Goal: Transaction & Acquisition: Purchase product/service

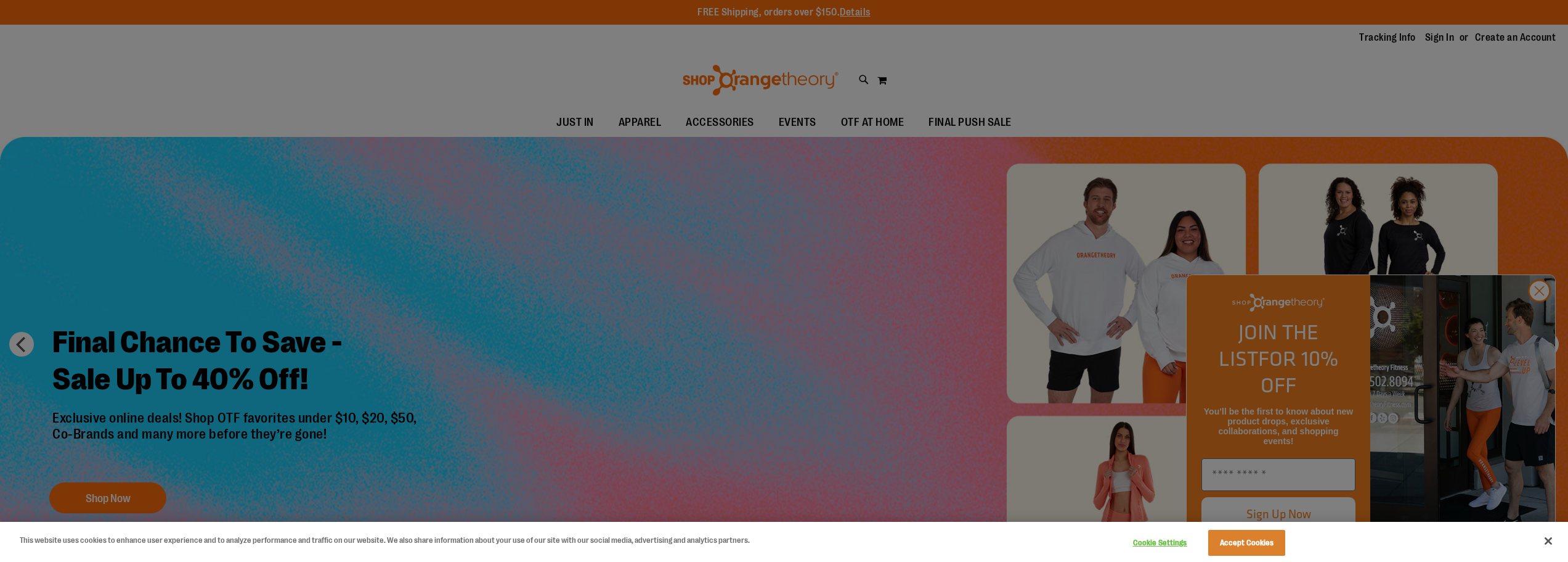
drag, startPoint x: 753, startPoint y: 109, endPoint x: 997, endPoint y: 39, distance: 253.8
click at [755, 107] on div at bounding box center [784, 281] width 1568 height 562
click at [1126, 88] on div at bounding box center [784, 281] width 1568 height 562
click at [1241, 545] on button "Accept Cookies" at bounding box center [1247, 543] width 77 height 26
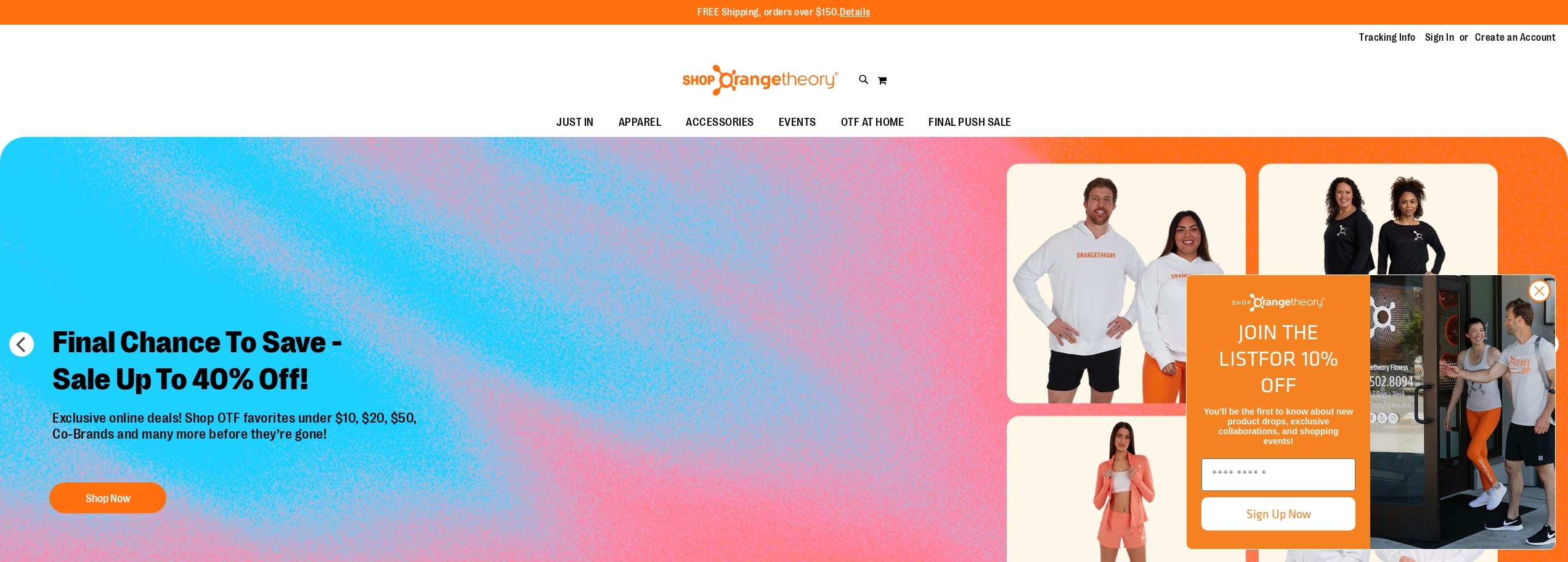
click at [1537, 329] on img "FLYOUT Form" at bounding box center [1463, 412] width 185 height 274
click at [1542, 295] on icon "Close dialog" at bounding box center [1540, 291] width 8 height 8
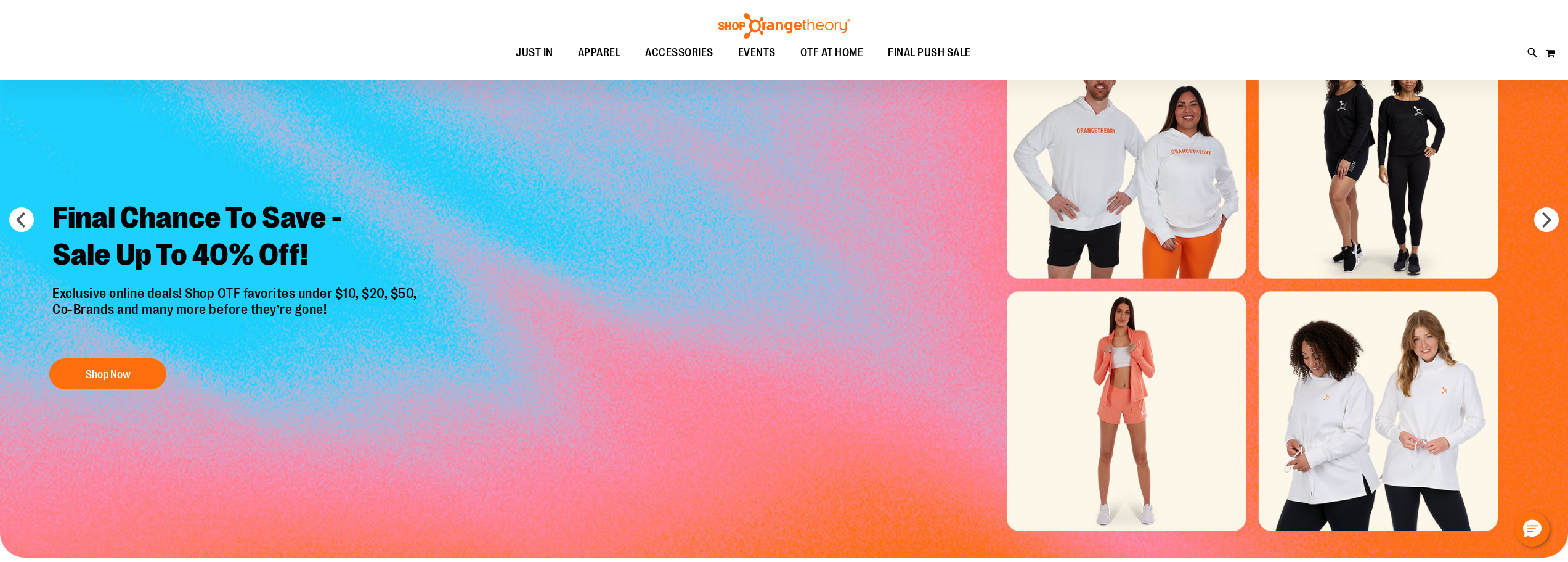
scroll to position [185, 0]
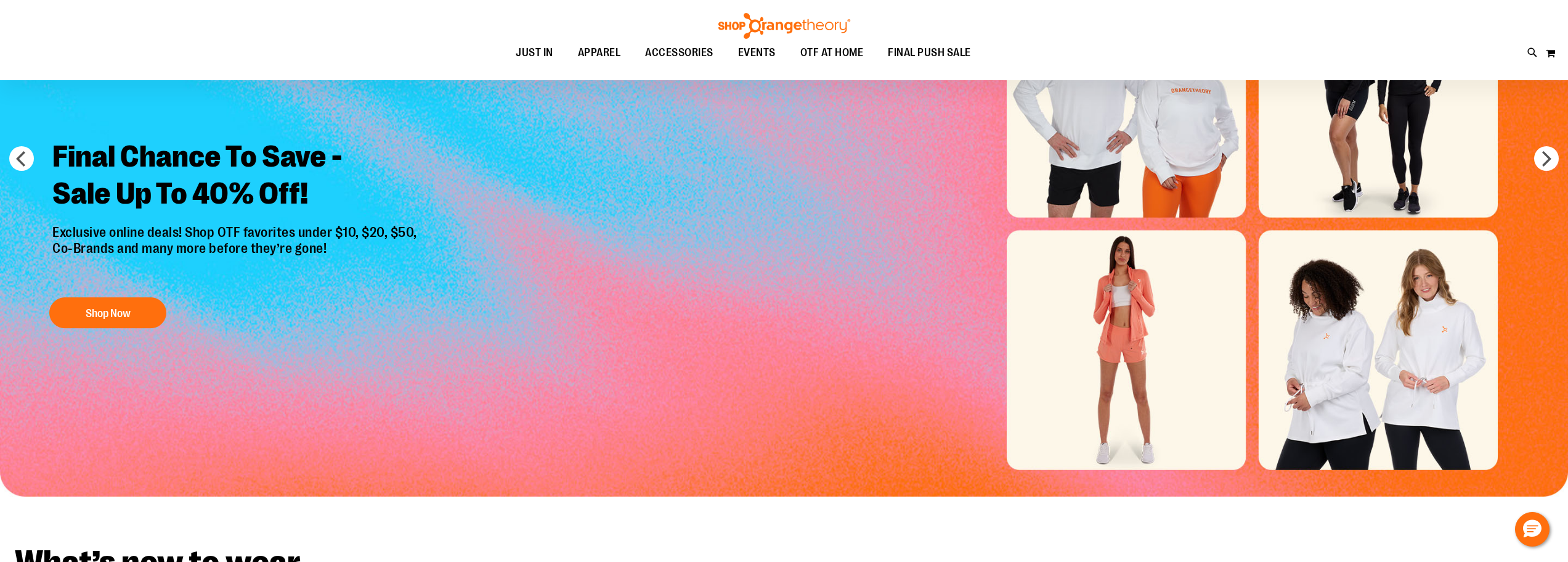
click at [1174, 342] on img "Slide 1 of 6" at bounding box center [784, 224] width 1568 height 545
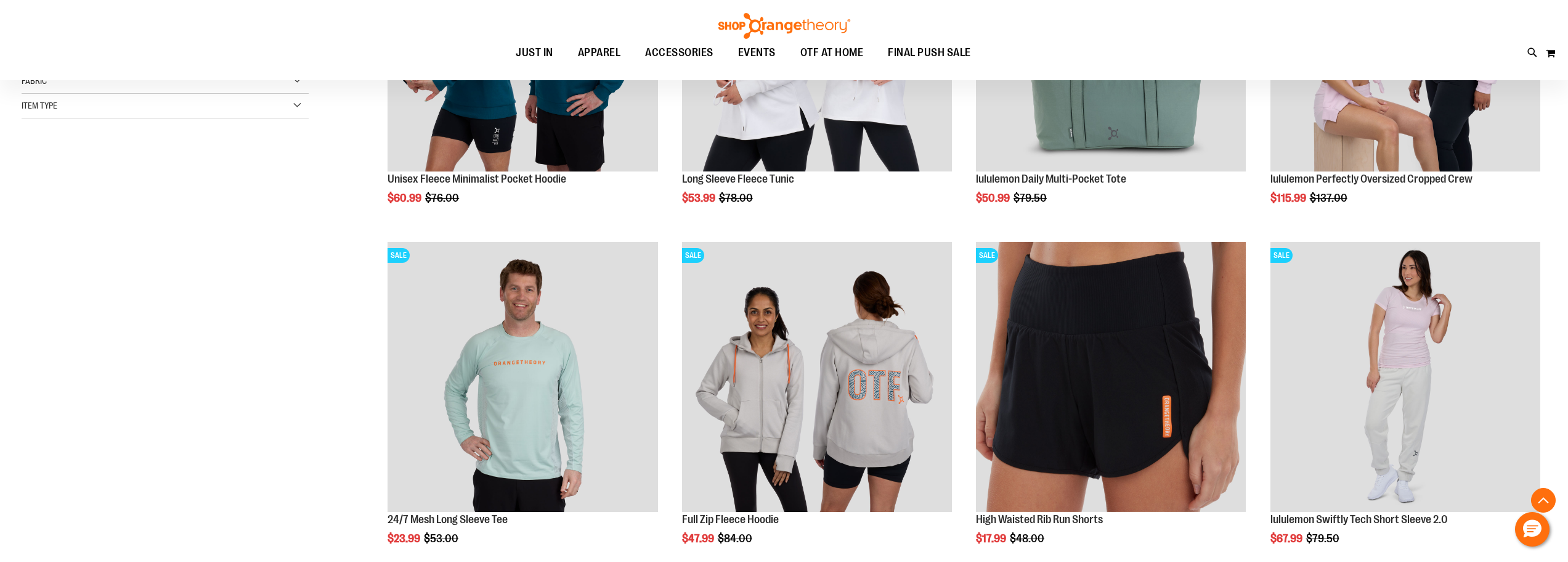
scroll to position [431, 0]
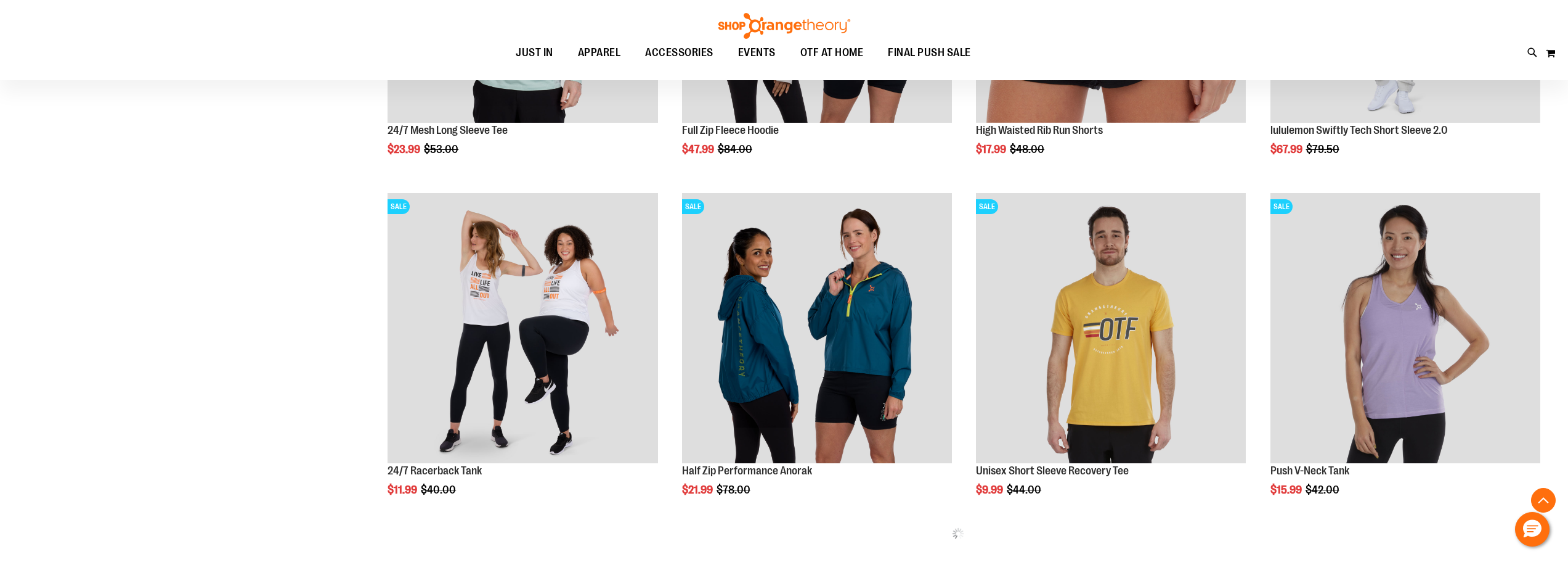
scroll to position [801, 0]
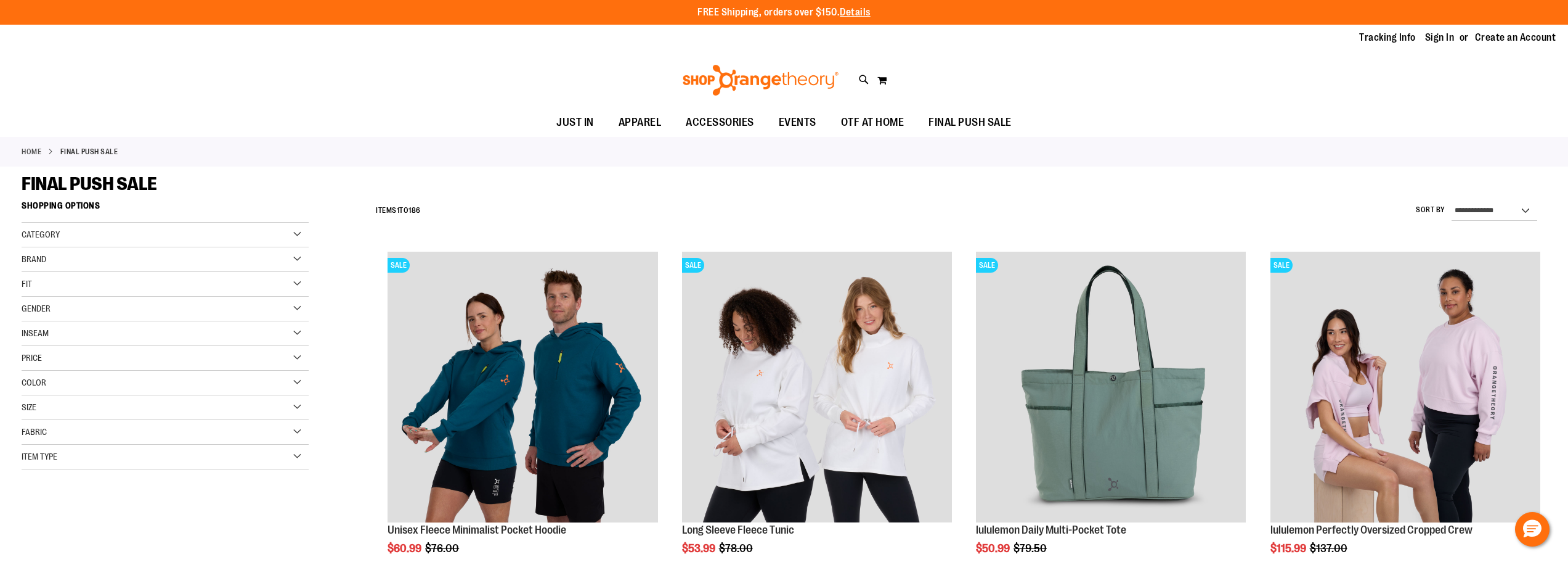
click at [81, 311] on div "Gender" at bounding box center [165, 309] width 287 height 25
click at [29, 332] on link "Men 11 items" at bounding box center [156, 334] width 276 height 13
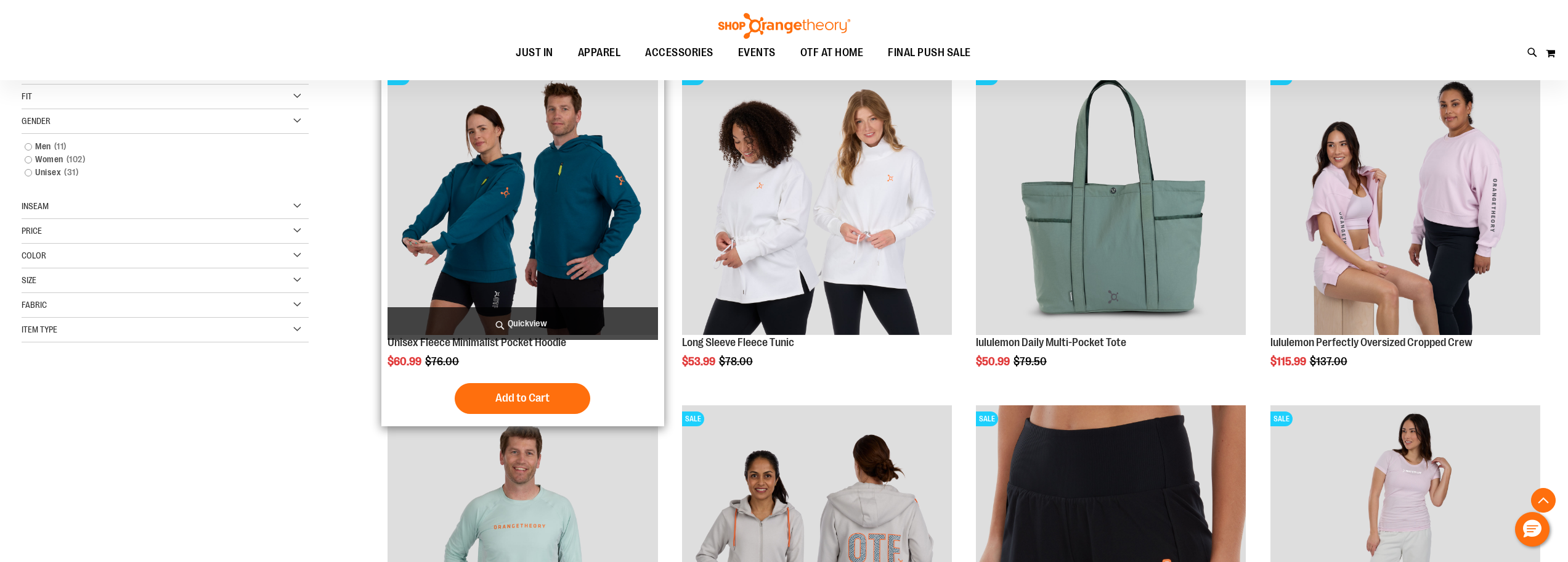
scroll to position [195, 0]
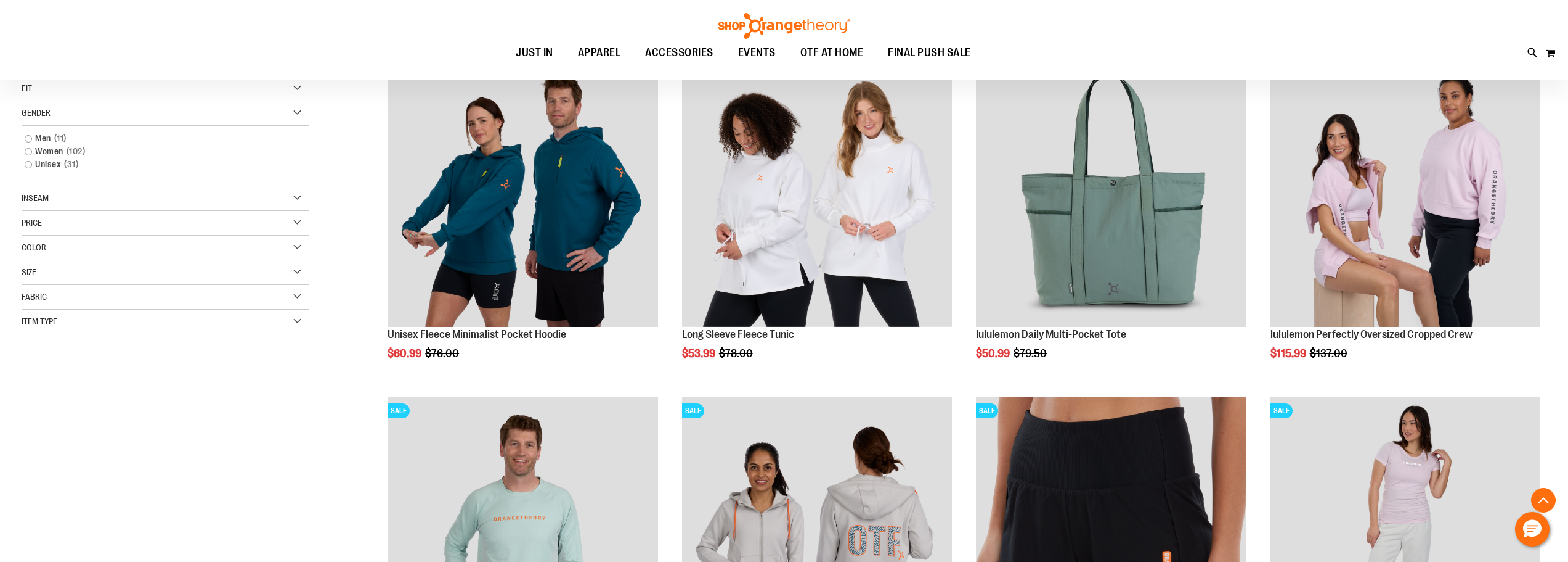
click at [27, 136] on link "Men 11 items" at bounding box center [156, 138] width 276 height 13
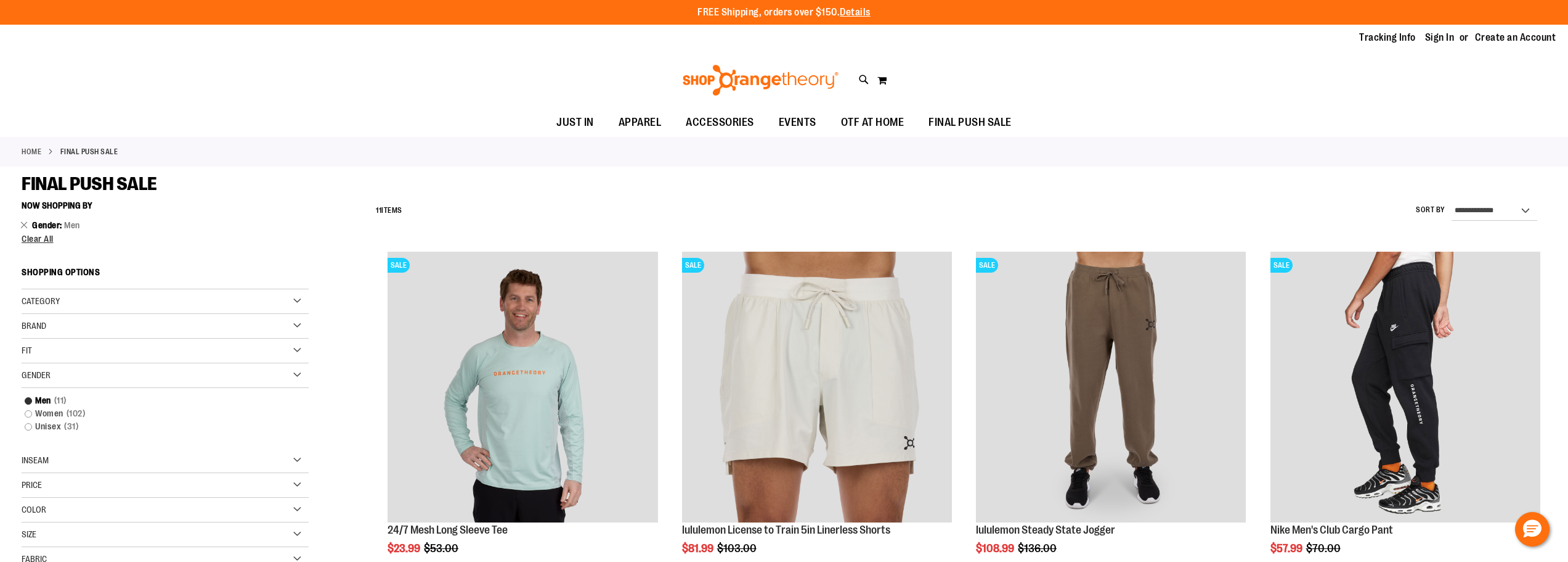
click at [87, 380] on div "Gender" at bounding box center [165, 375] width 287 height 25
